Goal: Find specific page/section: Find specific page/section

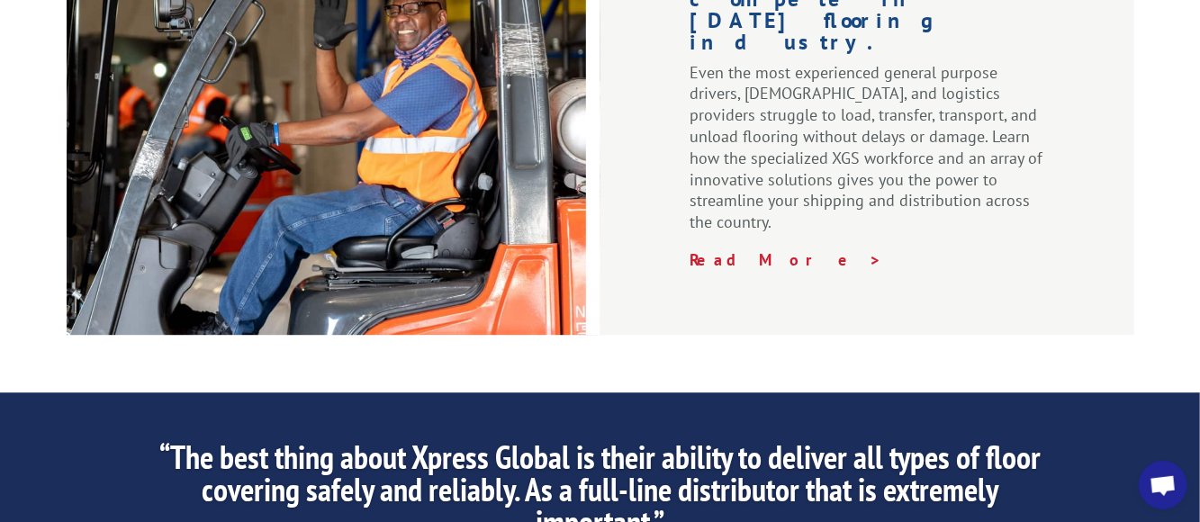
scroll to position [2881, 0]
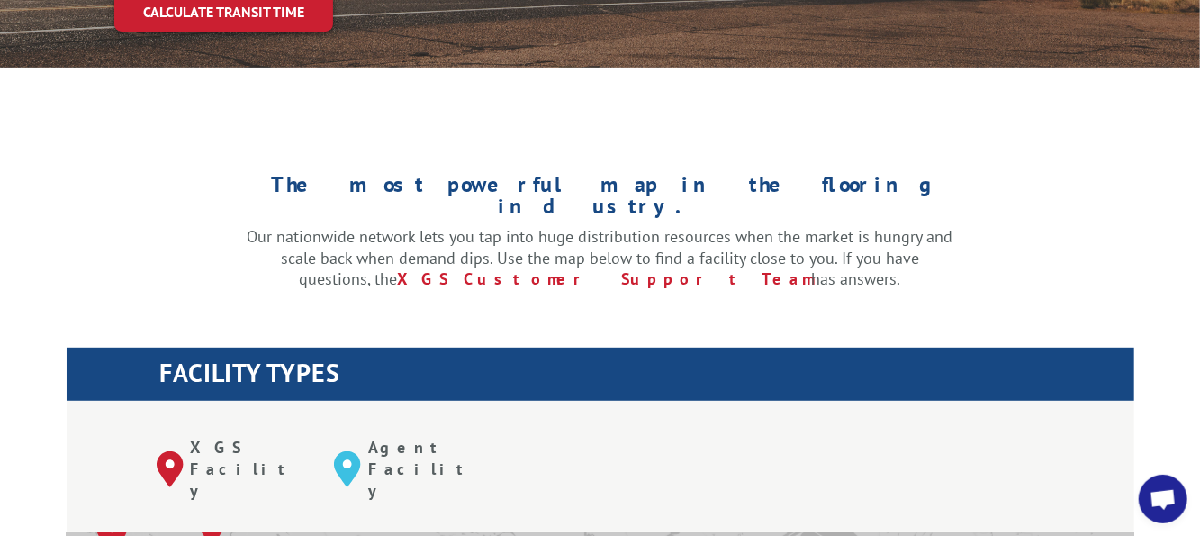
scroll to position [720, 0]
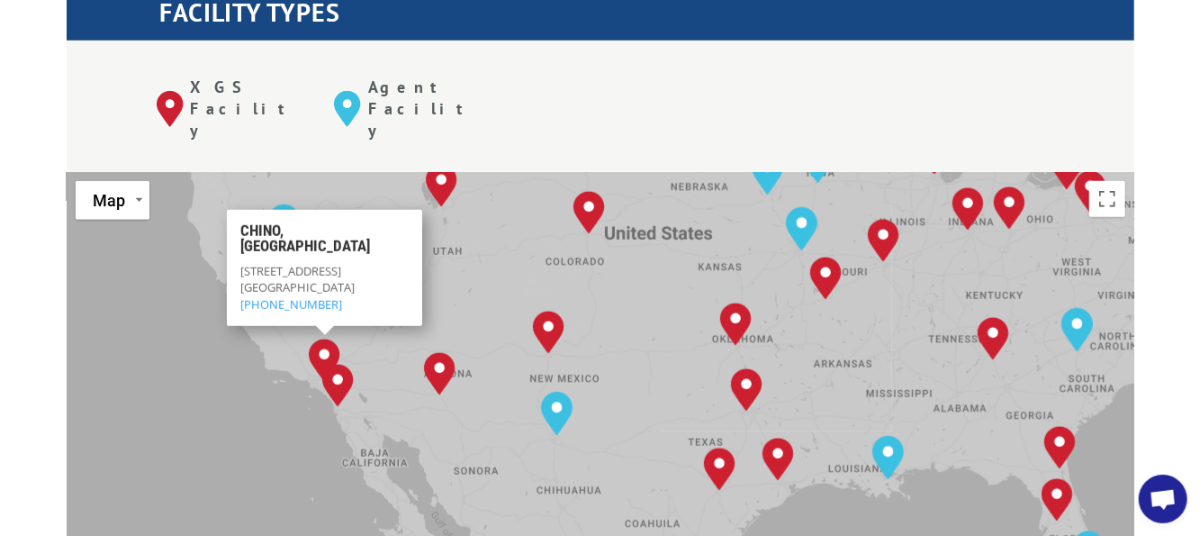
drag, startPoint x: 170, startPoint y: 503, endPoint x: 293, endPoint y: 321, distance: 219.3
click at [293, 321] on div "Albuquerque, NM Baltimore, MD Boise, ID Charlotte, NC Chicago, IL Chino, CA Cle…" at bounding box center [601, 468] width 1068 height 592
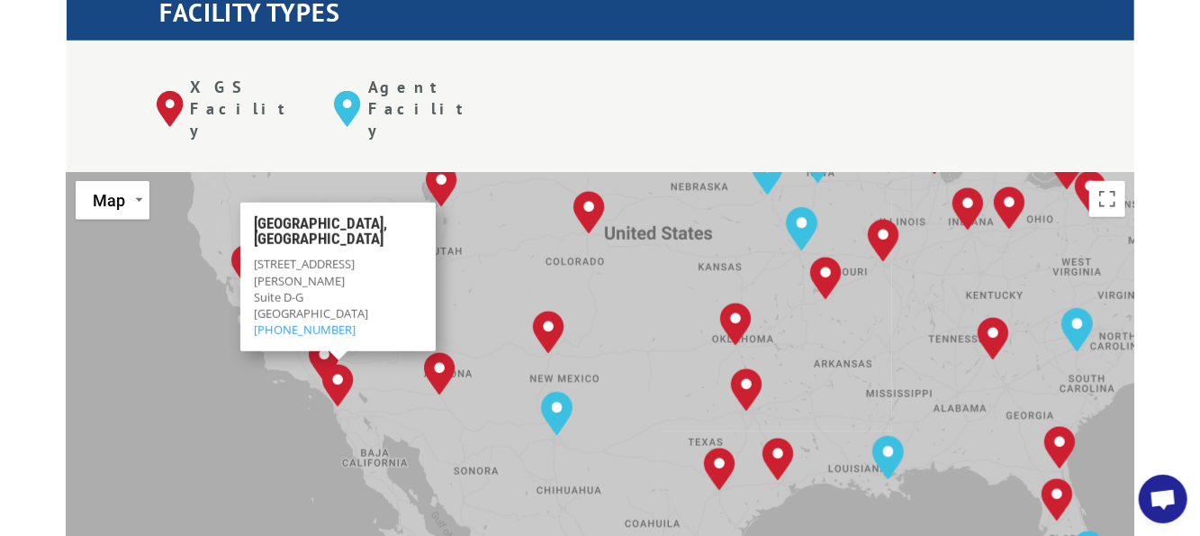
click at [336, 357] on img "San Diego, CA" at bounding box center [338, 386] width 46 height 58
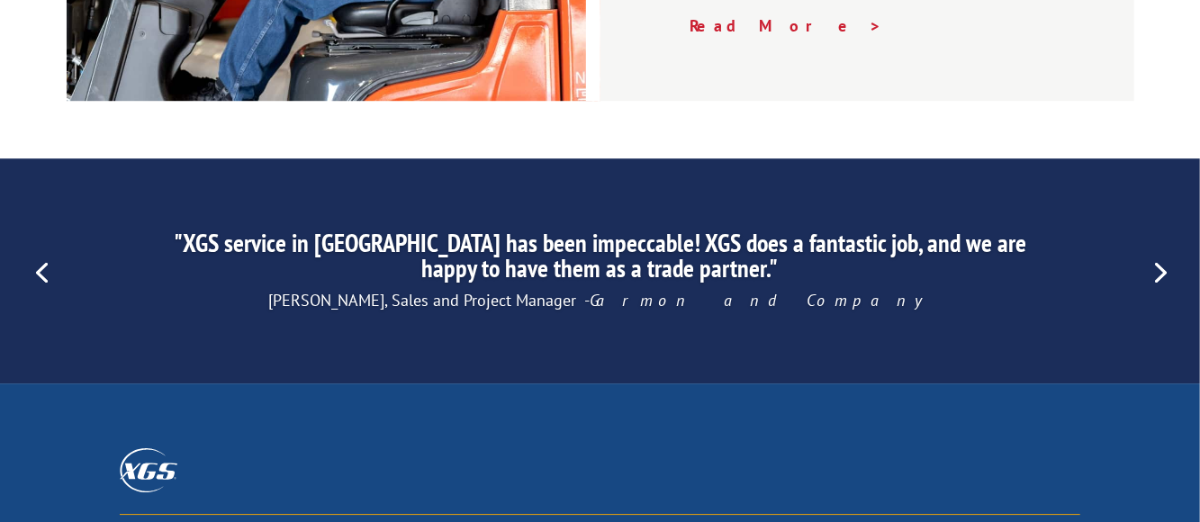
scroll to position [2881, 0]
